Goal: Task Accomplishment & Management: Use online tool/utility

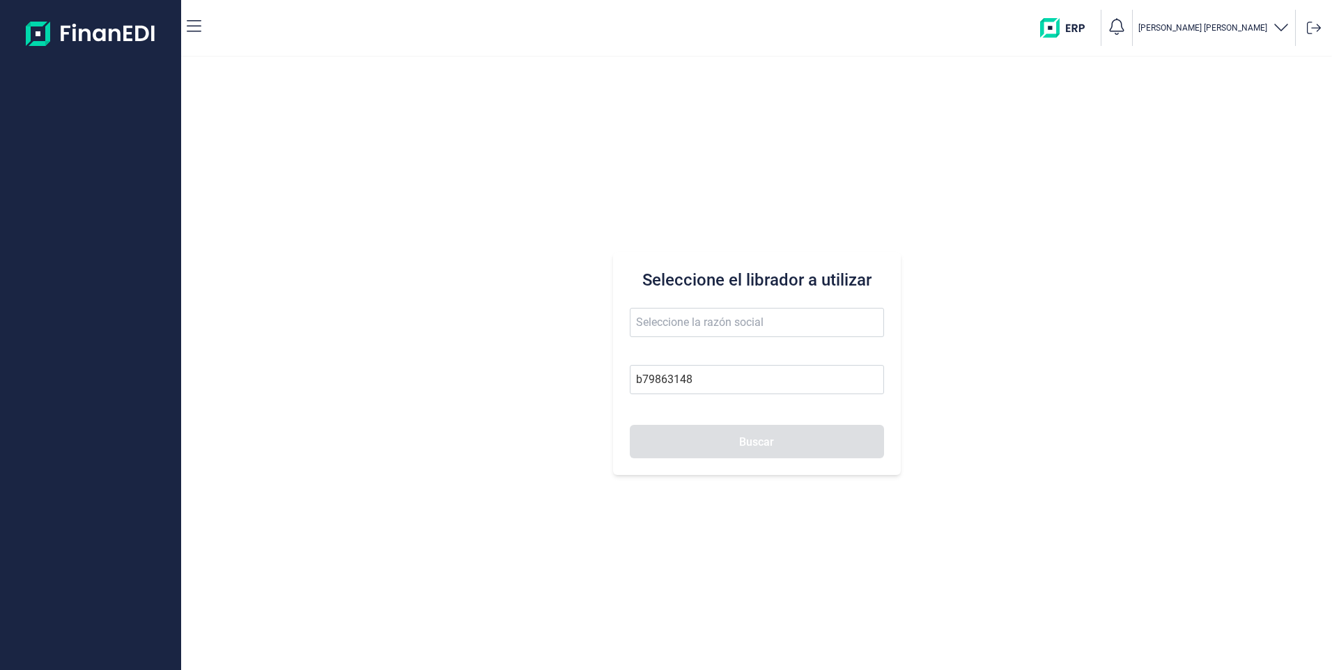
type input "b79863148"
click at [743, 330] on input "text" at bounding box center [757, 322] width 254 height 29
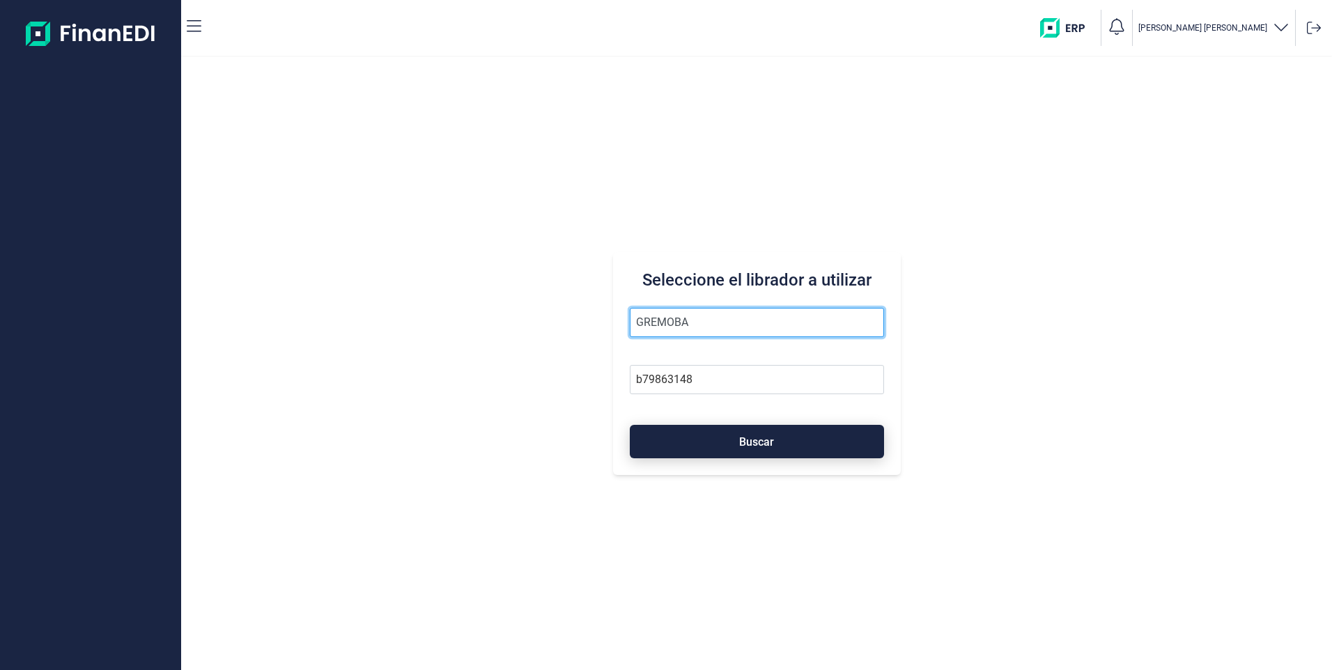
type input "GREMOBA"
click at [786, 441] on button "Buscar" at bounding box center [757, 441] width 254 height 33
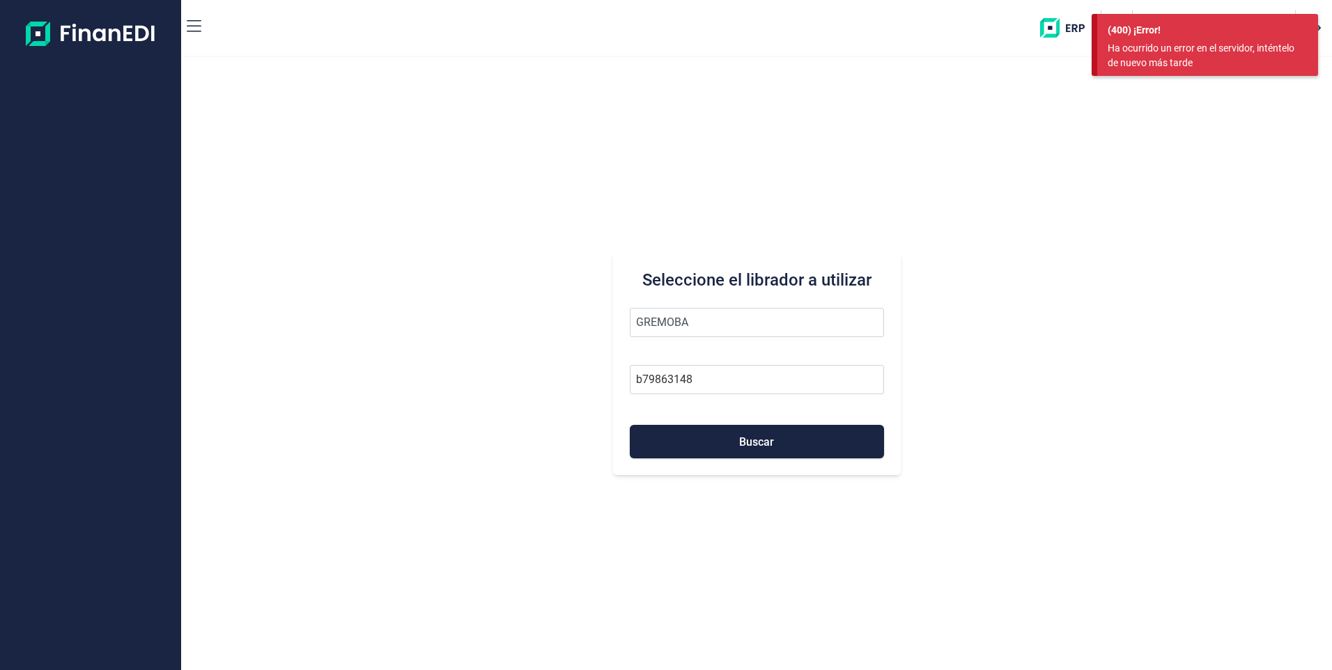
click at [993, 228] on div "Seleccione el librador a utilizar GREMOBA b79863148 Buscar" at bounding box center [756, 363] width 1151 height 613
drag, startPoint x: 866, startPoint y: 212, endPoint x: 619, endPoint y: 152, distance: 253.8
click at [865, 209] on div "Seleccione el librador a utilizar GREMOBA b79863148 Buscar" at bounding box center [756, 363] width 1151 height 613
click at [1059, 139] on div "Seleccione el librador a utilizar GREMOBA b79863148 Buscar" at bounding box center [756, 363] width 1151 height 613
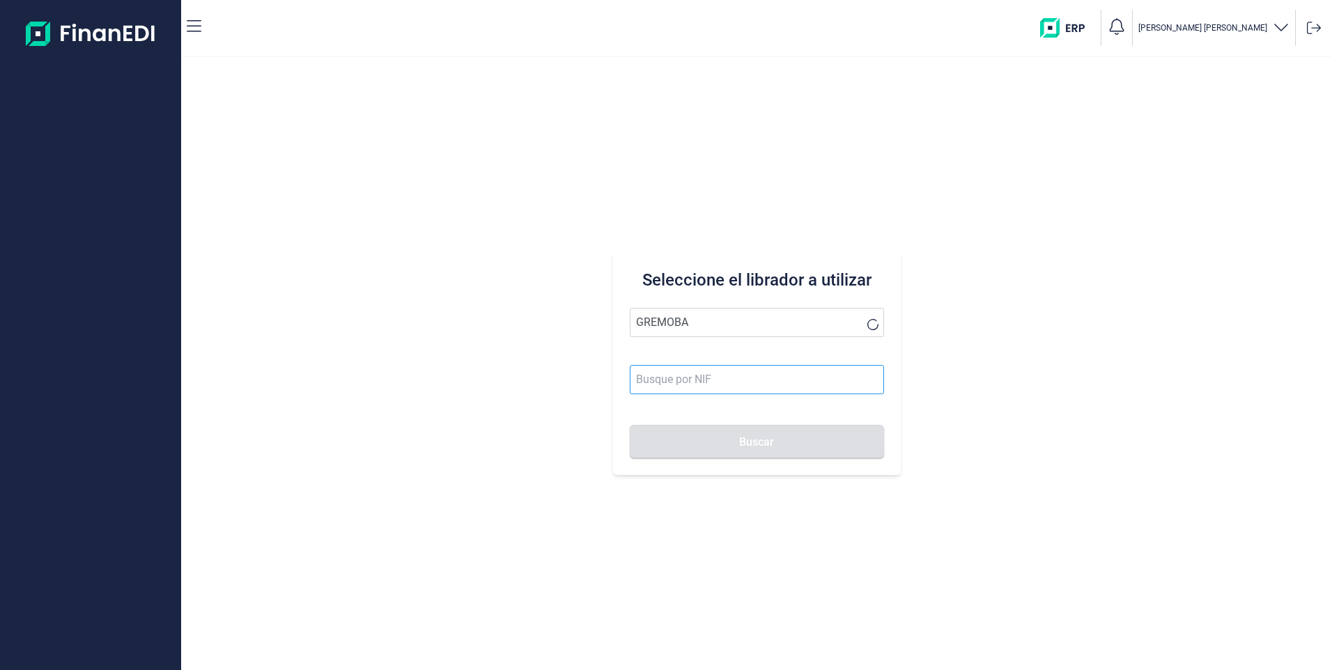
type input "GREMOBA"
click at [630, 425] on button "Buscar" at bounding box center [757, 441] width 254 height 33
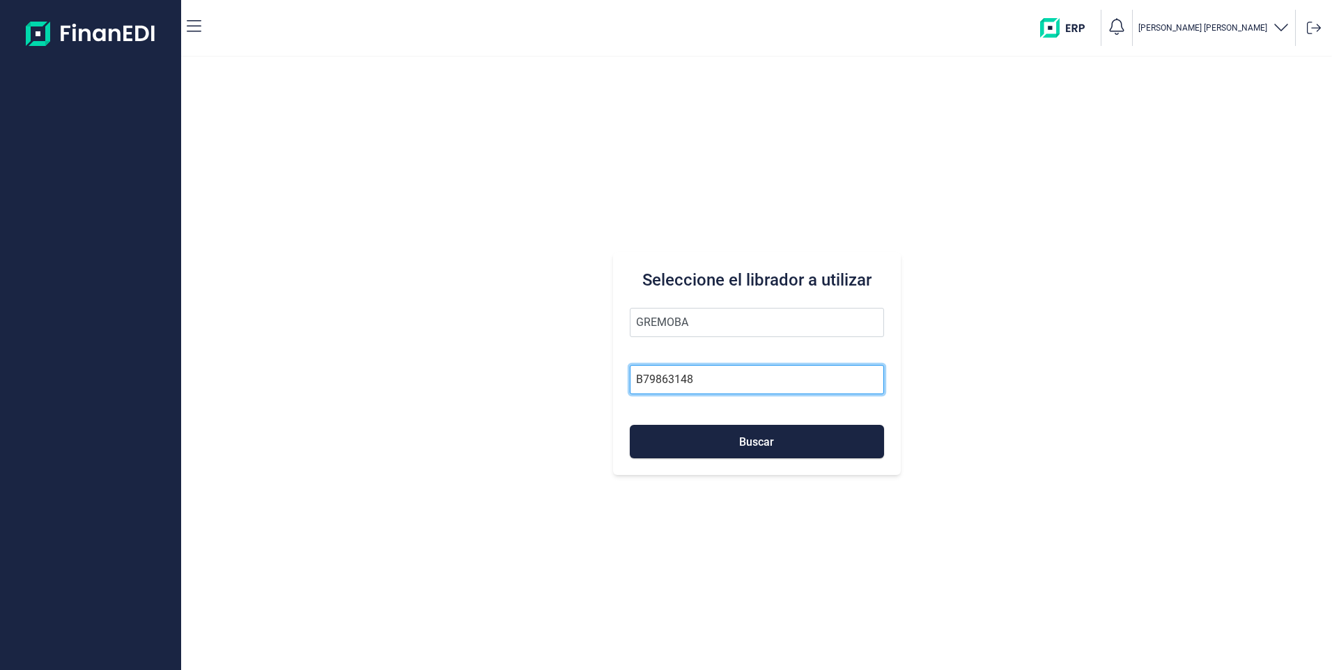
type input "B79863148"
click at [1015, 440] on div "Seleccione el librador a utilizar B79863148 Buscar" at bounding box center [756, 363] width 1151 height 613
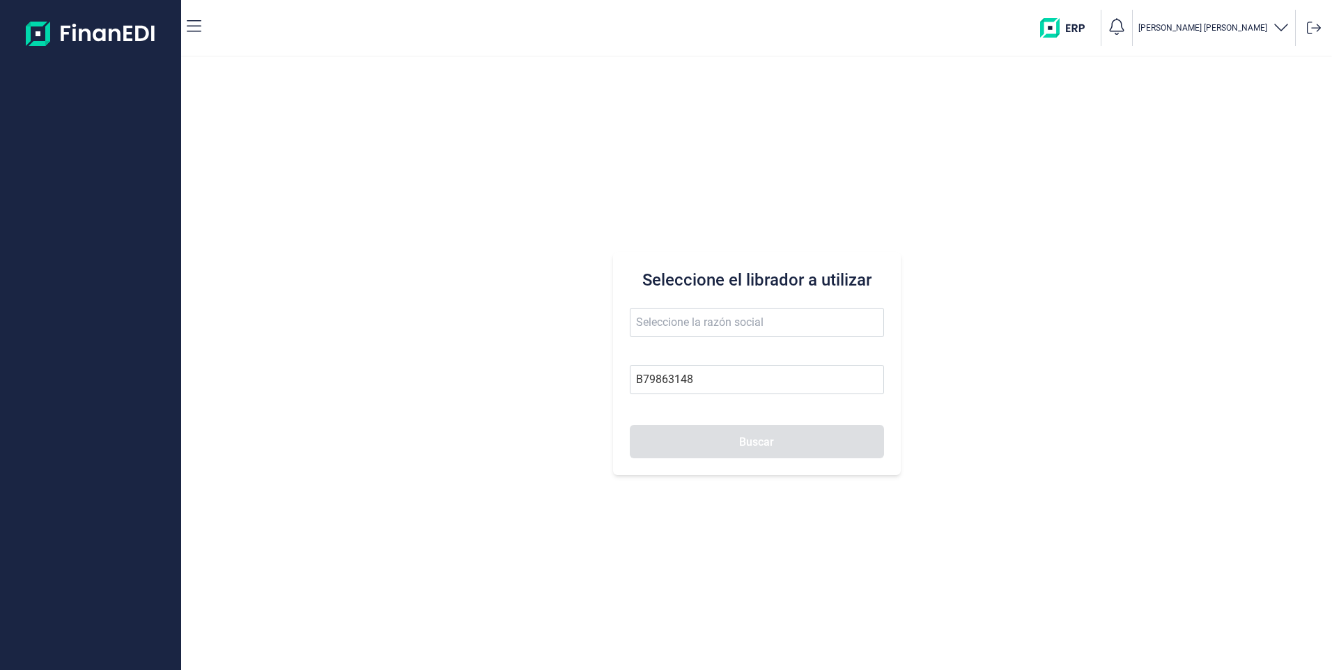
click at [815, 437] on button "Buscar" at bounding box center [757, 441] width 254 height 33
click at [828, 444] on button "Buscar" at bounding box center [757, 441] width 254 height 33
click at [685, 324] on input "text" at bounding box center [757, 322] width 254 height 29
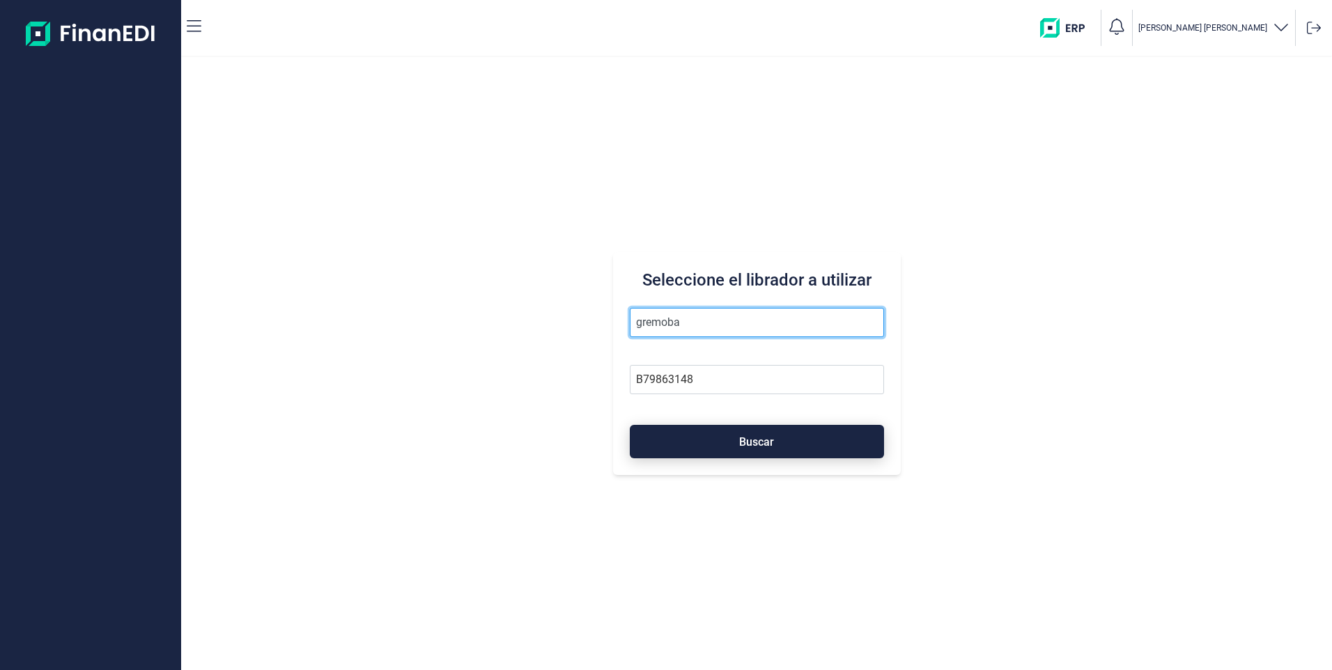
type input "gremoba"
click at [763, 434] on button "Buscar" at bounding box center [757, 441] width 254 height 33
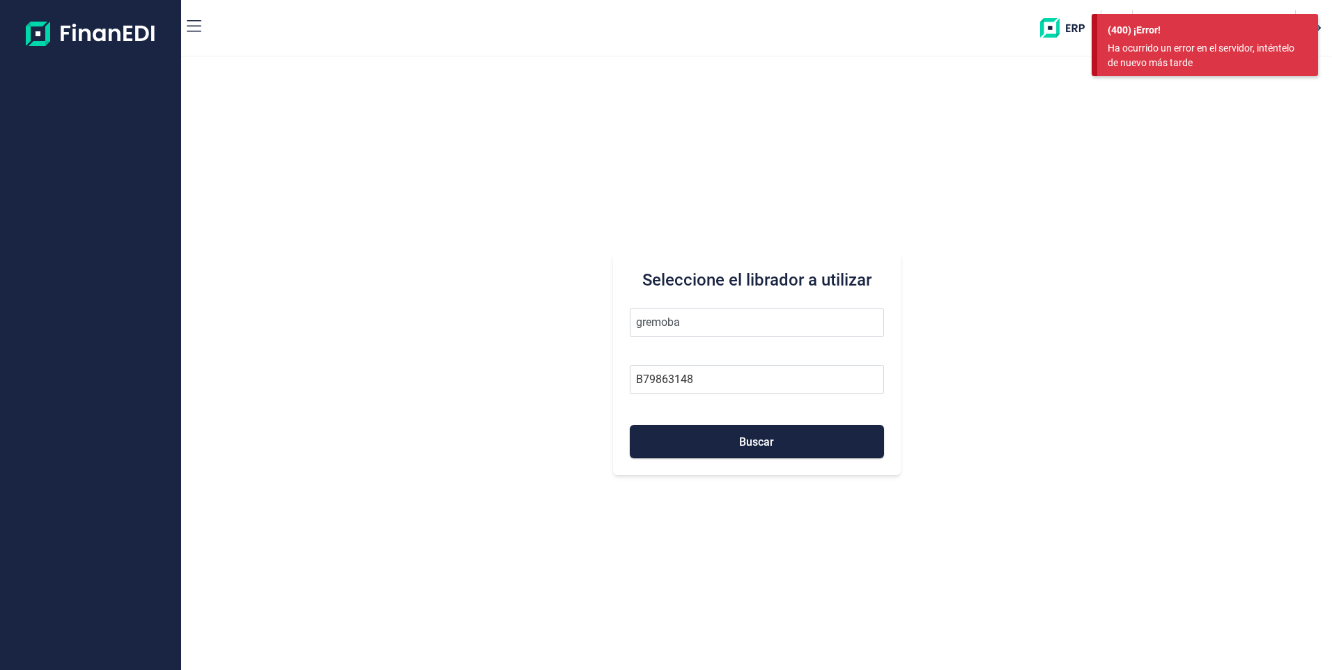
click at [1023, 168] on div "Seleccione el librador a utilizar gremoba B79863148 Buscar" at bounding box center [756, 363] width 1151 height 613
